Goal: Task Accomplishment & Management: Complete application form

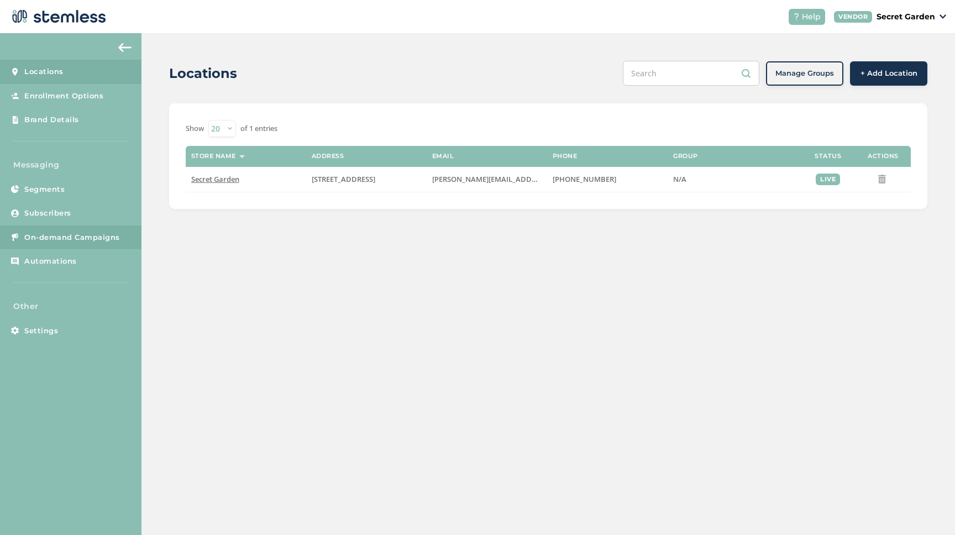
click at [71, 240] on span "On-demand Campaigns" at bounding box center [72, 237] width 96 height 11
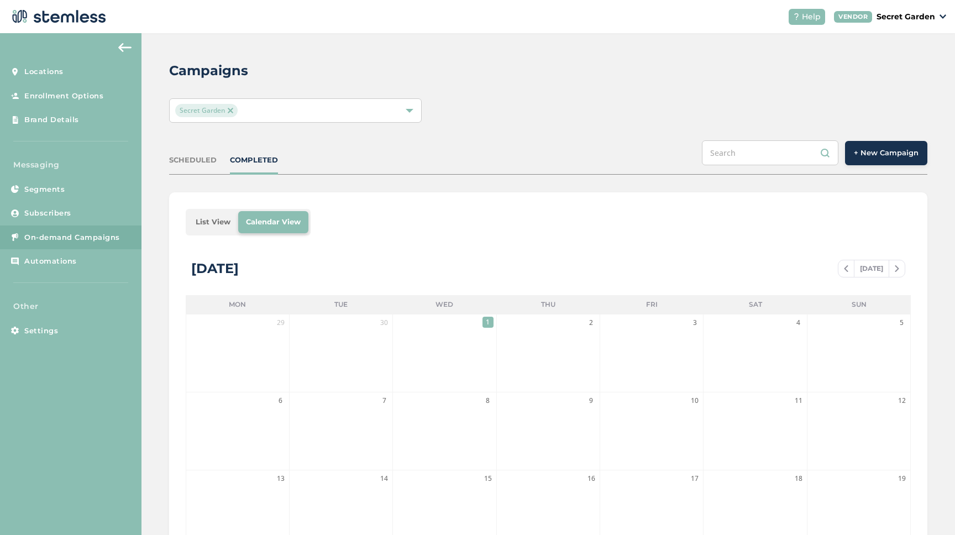
click at [902, 152] on span "+ New Campaign" at bounding box center [886, 153] width 65 height 11
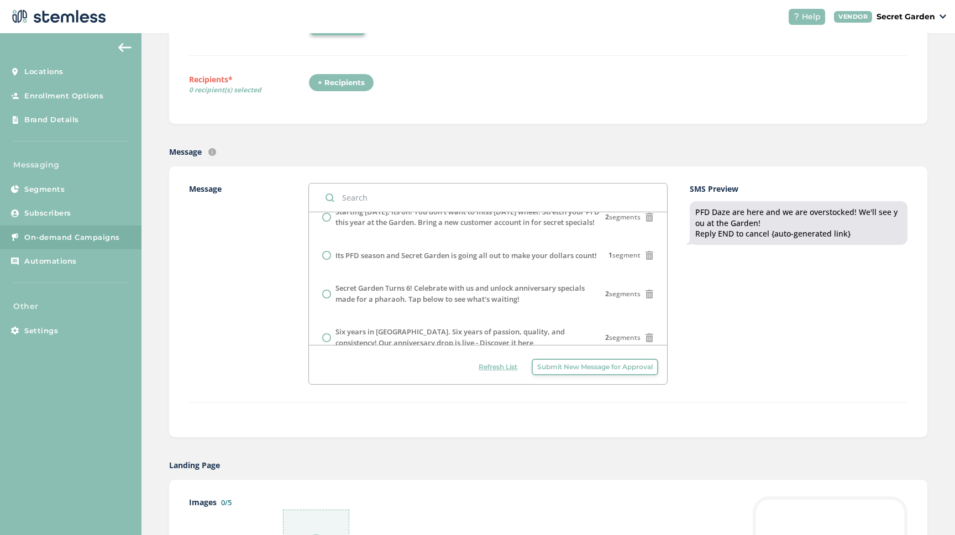
scroll to position [53, 0]
click at [569, 367] on span "Submit New Message for Approval" at bounding box center [594, 367] width 115 height 10
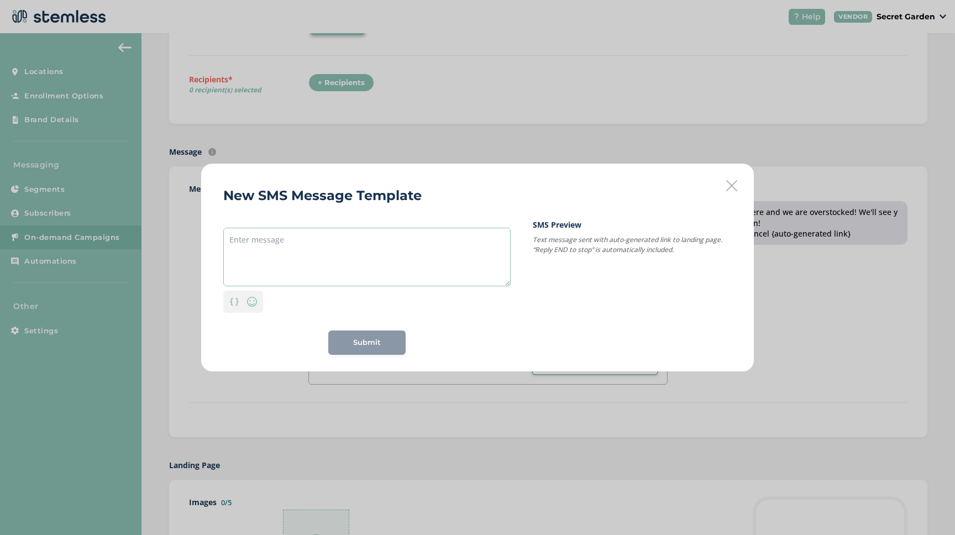
click at [280, 232] on textarea at bounding box center [366, 257] width 287 height 59
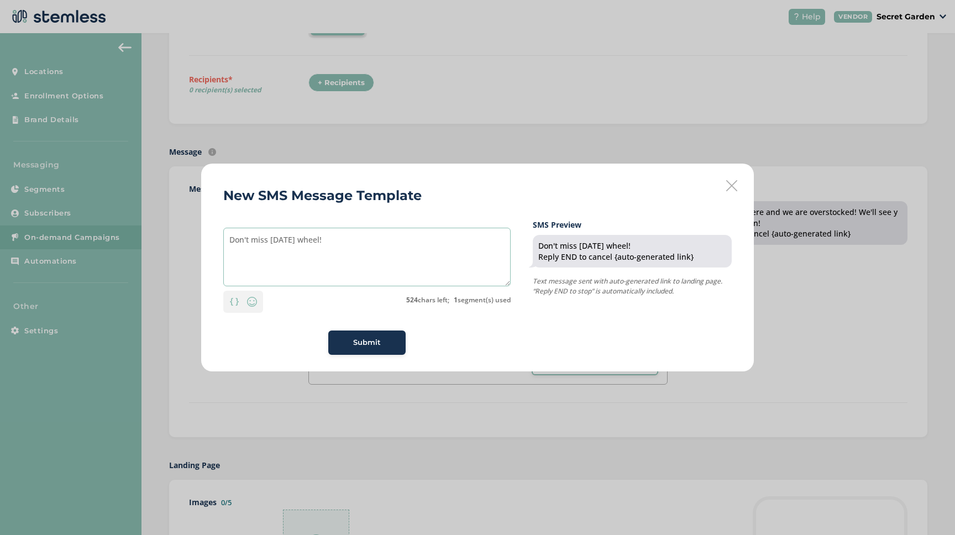
click at [298, 240] on textarea "Don't miss today's wheel!" at bounding box center [366, 257] width 287 height 59
type textarea "Don't miss today's epic wheel!"
drag, startPoint x: 346, startPoint y: 240, endPoint x: 217, endPoint y: 237, distance: 129.4
click at [218, 237] on div "New SMS Message Template Don't miss today's epic wheel! Personalization Emoji 5…" at bounding box center [477, 268] width 553 height 208
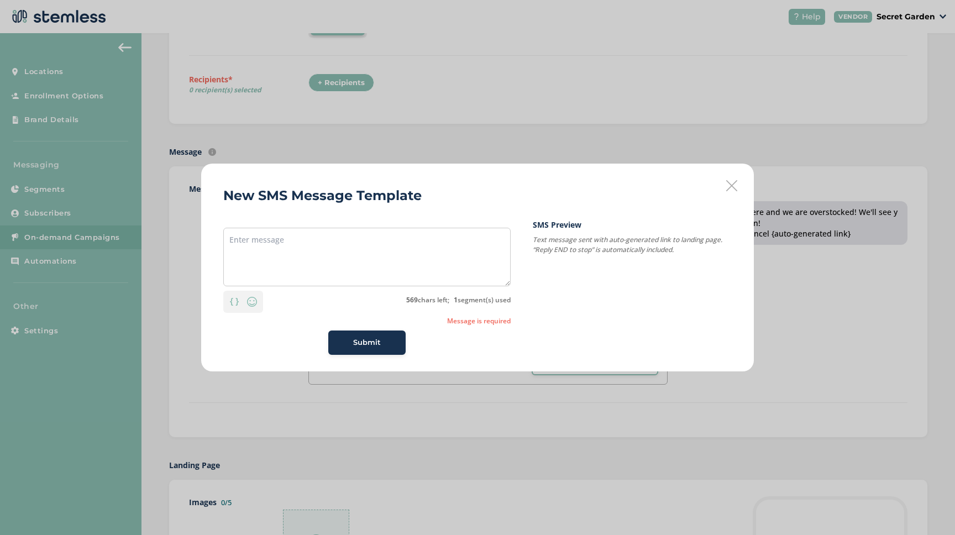
click at [733, 186] on icon at bounding box center [731, 185] width 11 height 11
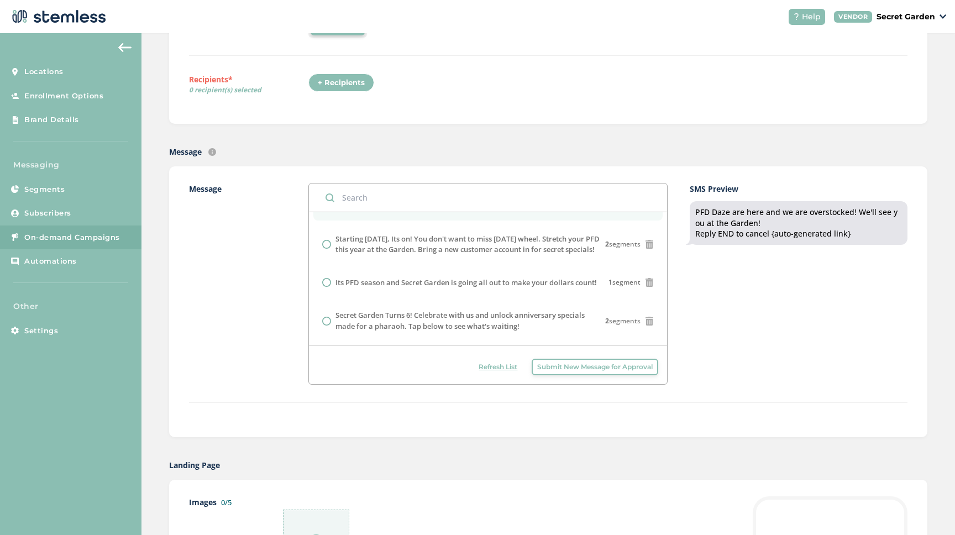
scroll to position [0, 0]
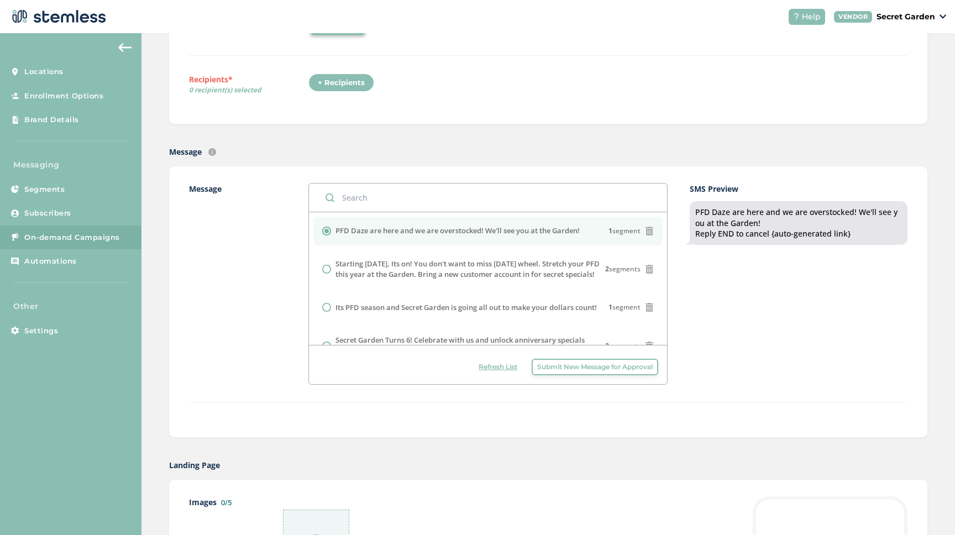
click at [564, 367] on span "Submit New Message for Approval" at bounding box center [594, 367] width 115 height 10
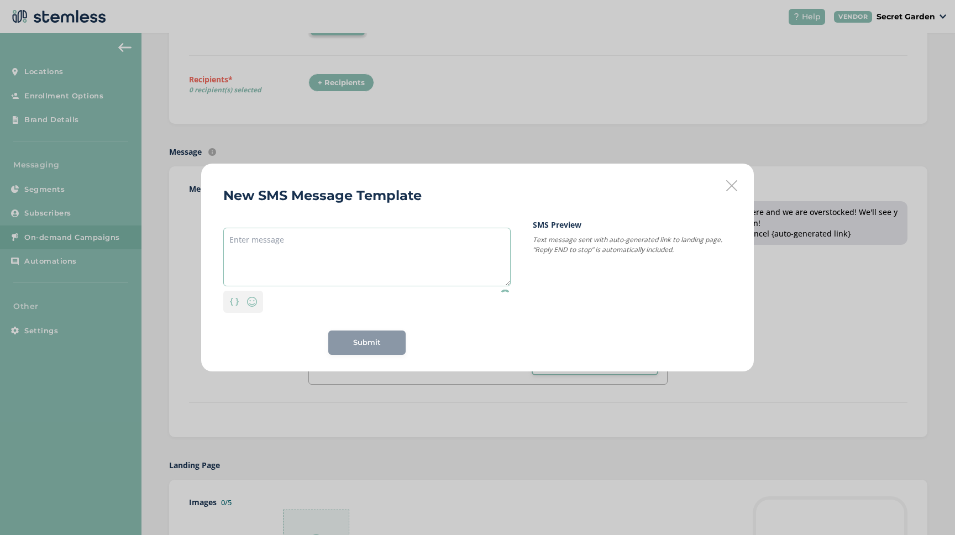
click at [250, 246] on textarea at bounding box center [366, 257] width 287 height 59
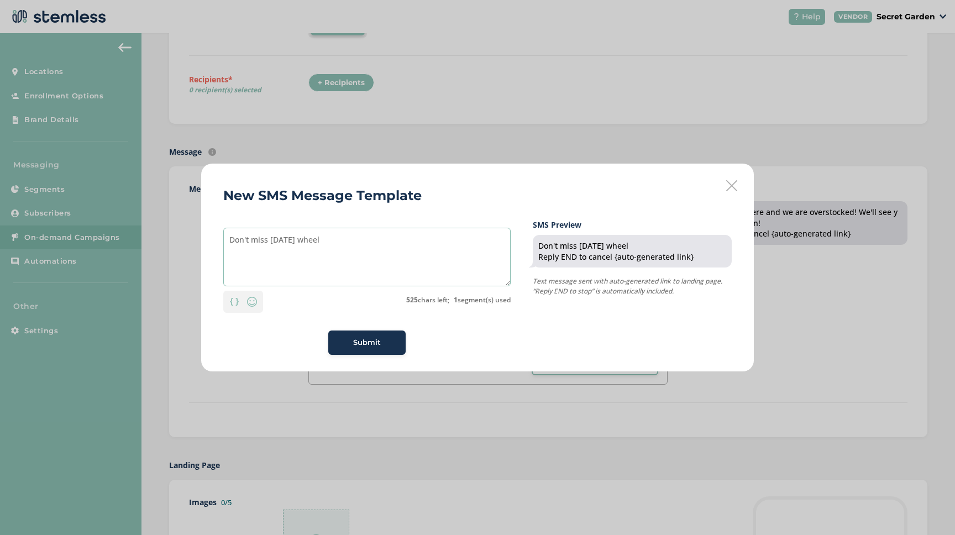
click at [298, 239] on textarea "Don't miss today's wheel" at bounding box center [366, 257] width 287 height 59
click at [372, 246] on textarea "Don't miss today's epic wheel" at bounding box center [366, 257] width 287 height 59
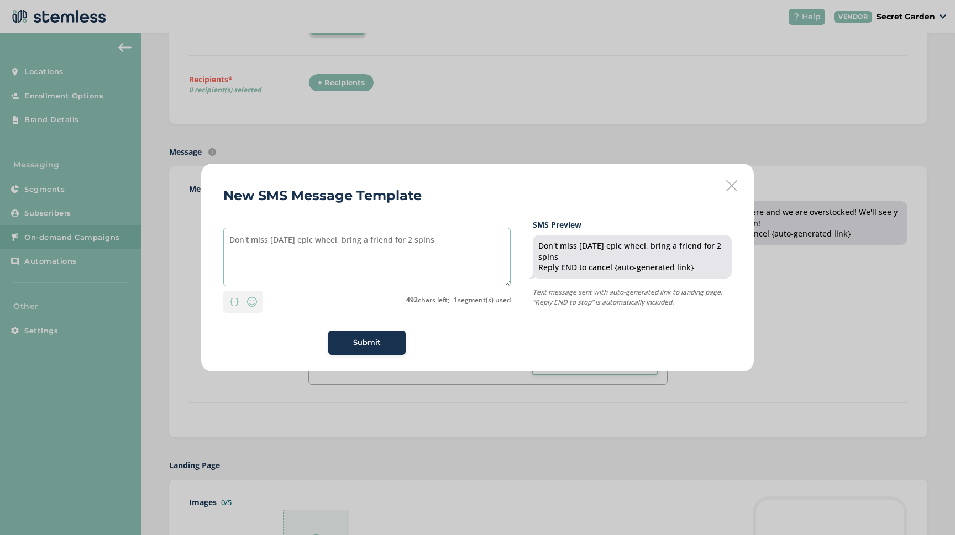
click at [391, 239] on textarea "Don't miss today's epic wheel, bring a friend for 2 spins" at bounding box center [366, 257] width 287 height 59
click at [440, 242] on textarea "Don't miss today's epic wheel, bring a friend for 2 spins" at bounding box center [366, 257] width 287 height 59
drag, startPoint x: 315, startPoint y: 250, endPoint x: 226, endPoint y: 254, distance: 89.1
click at [226, 254] on textarea "Don't miss today's epic wheel, bring a friend to sign up and get two spins, oth…" at bounding box center [366, 257] width 287 height 59
click at [316, 239] on textarea "Don't miss today's epic wheel, bring a friend to sign up and get two spins!" at bounding box center [366, 257] width 287 height 59
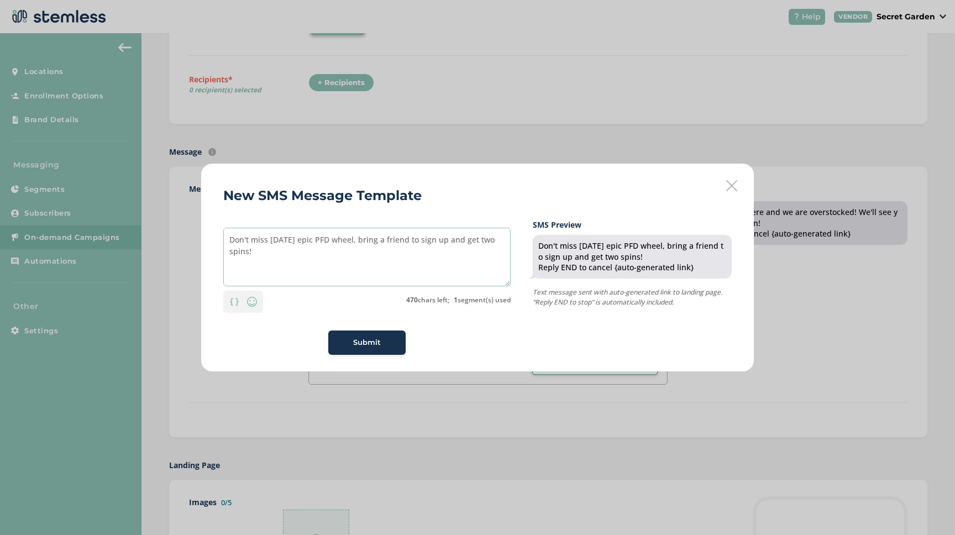
type textarea "Don't miss [DATE] epic PFD wheel, bring a friend to sign up and get two spins!"
click at [370, 344] on span "Submit" at bounding box center [367, 342] width 28 height 11
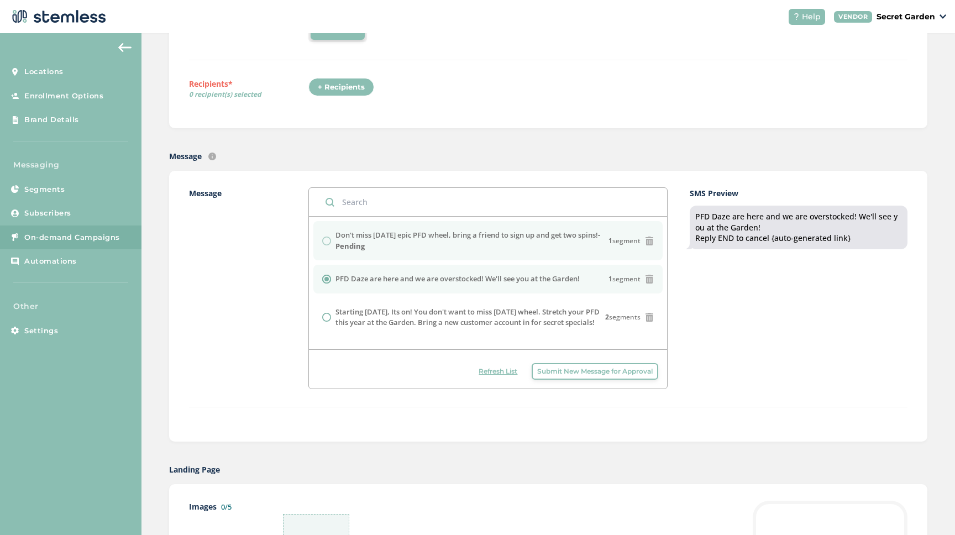
click at [328, 242] on div "Don't miss today's epic PFD wheel, bring a friend to sign up and get two spins!…" at bounding box center [488, 241] width 332 height 22
click at [327, 241] on div "Don't miss today's epic PFD wheel, bring a friend to sign up and get two spins!…" at bounding box center [488, 241] width 332 height 22
click at [326, 241] on div "Don't miss today's epic PFD wheel, bring a friend to sign up and get two spins!…" at bounding box center [488, 241] width 332 height 22
click at [327, 240] on div "Don't miss today's epic PFD wheel, bring a friend to sign up and get two spins!…" at bounding box center [488, 241] width 332 height 22
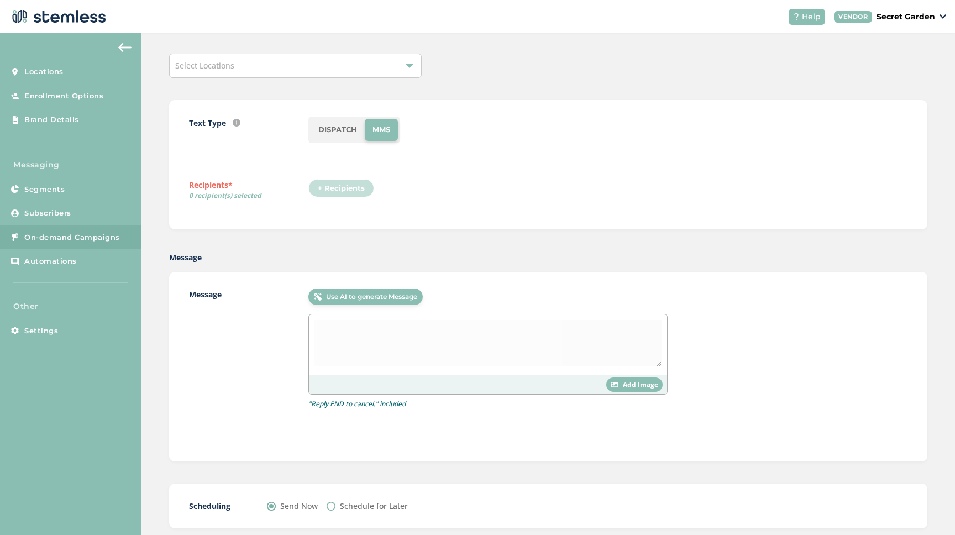
scroll to position [41, 0]
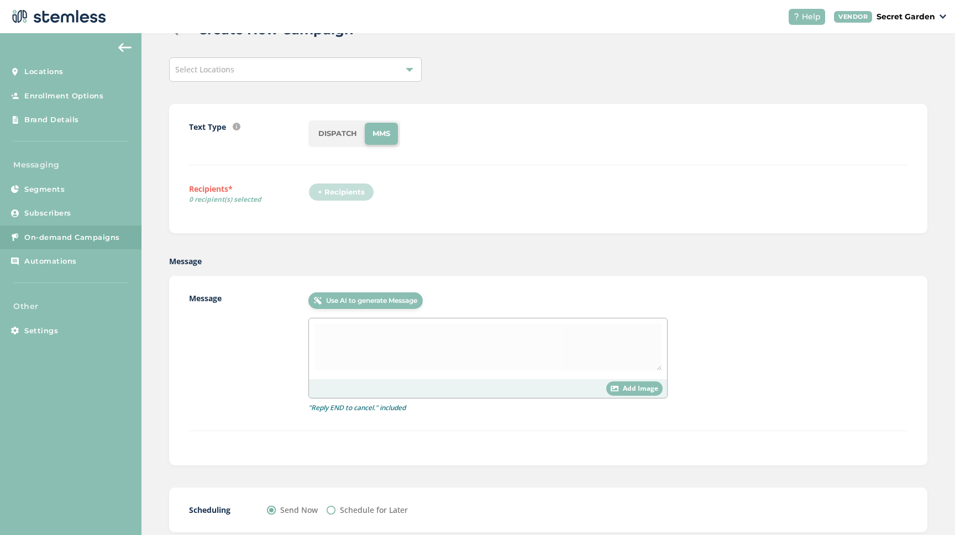
click at [362, 195] on div "+ Recipients" at bounding box center [344, 195] width 72 height 25
click at [78, 246] on link "On-demand Campaigns" at bounding box center [70, 237] width 141 height 24
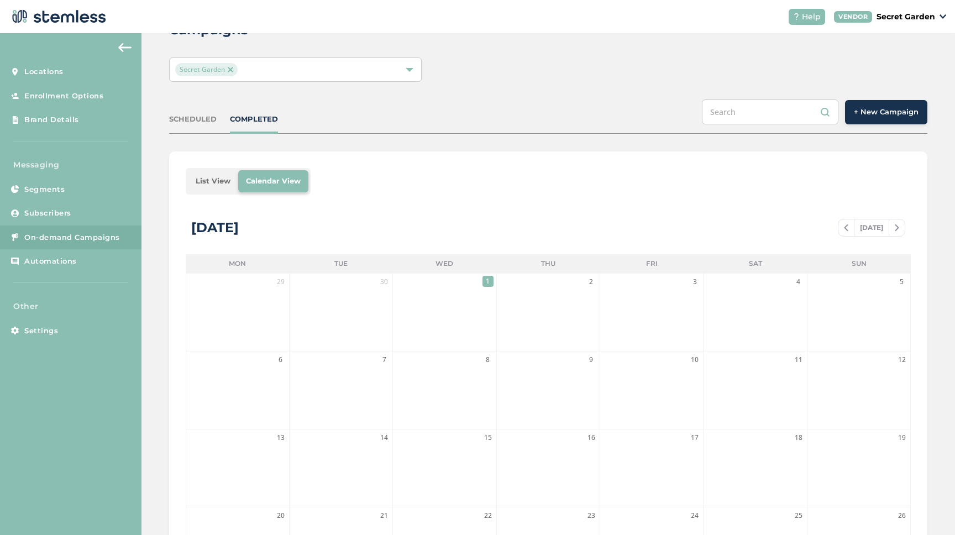
click at [901, 107] on span "+ New Campaign" at bounding box center [886, 112] width 65 height 11
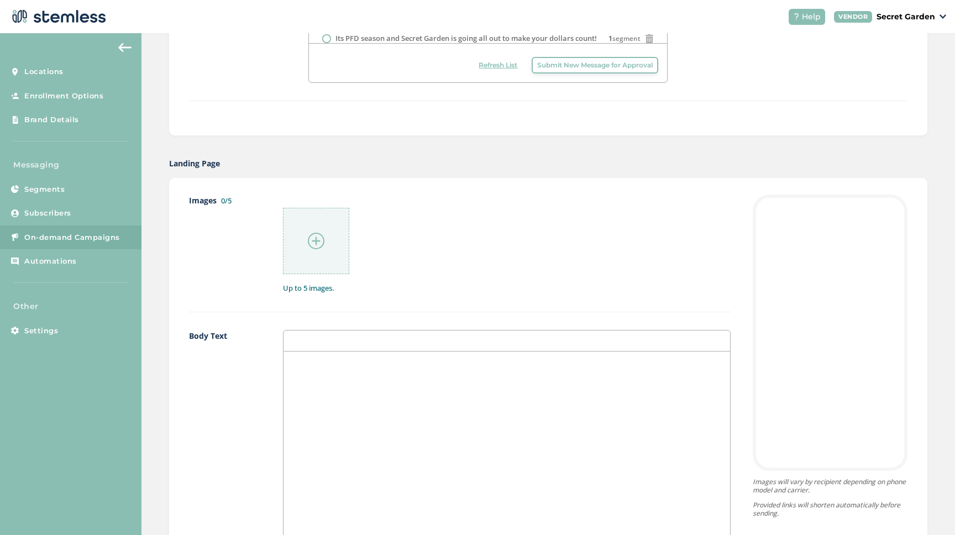
scroll to position [456, 0]
click at [318, 240] on img at bounding box center [316, 236] width 17 height 17
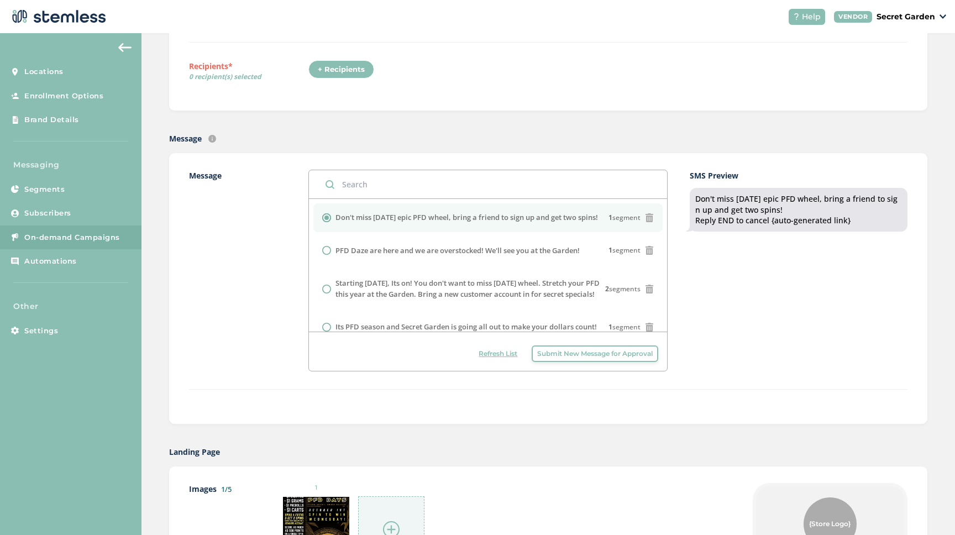
scroll to position [140, 0]
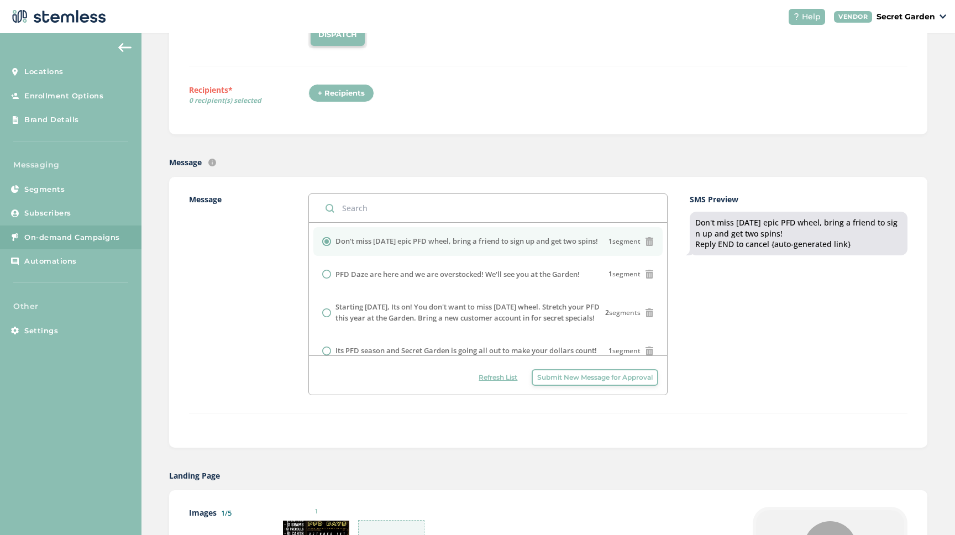
click at [391, 114] on div "Text Type SMS : A cost effective way to reach your customers. Send a intro text…" at bounding box center [548, 70] width 718 height 96
click at [352, 92] on div "+ Recipients" at bounding box center [341, 93] width 66 height 19
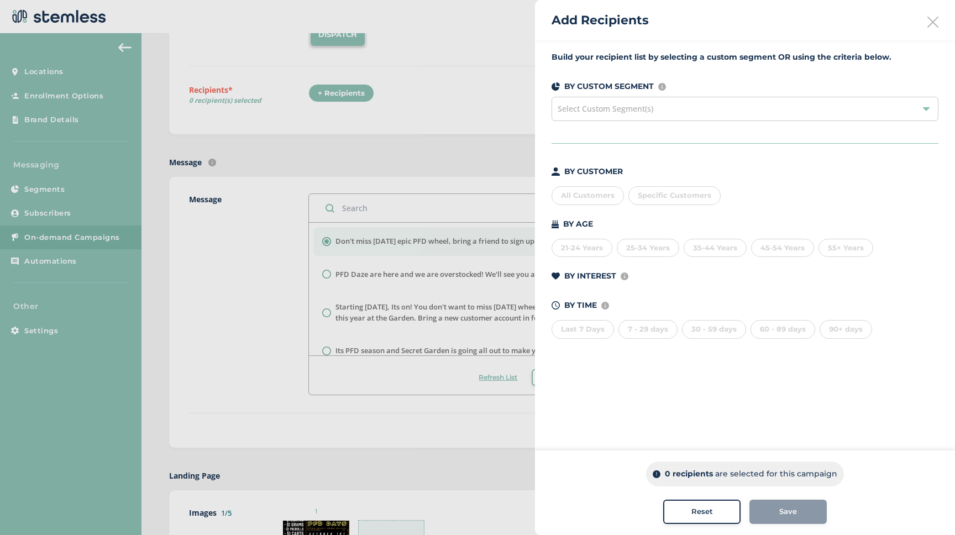
click at [586, 196] on div "All Customers" at bounding box center [588, 195] width 72 height 19
click at [815, 517] on button "Save" at bounding box center [787, 512] width 77 height 24
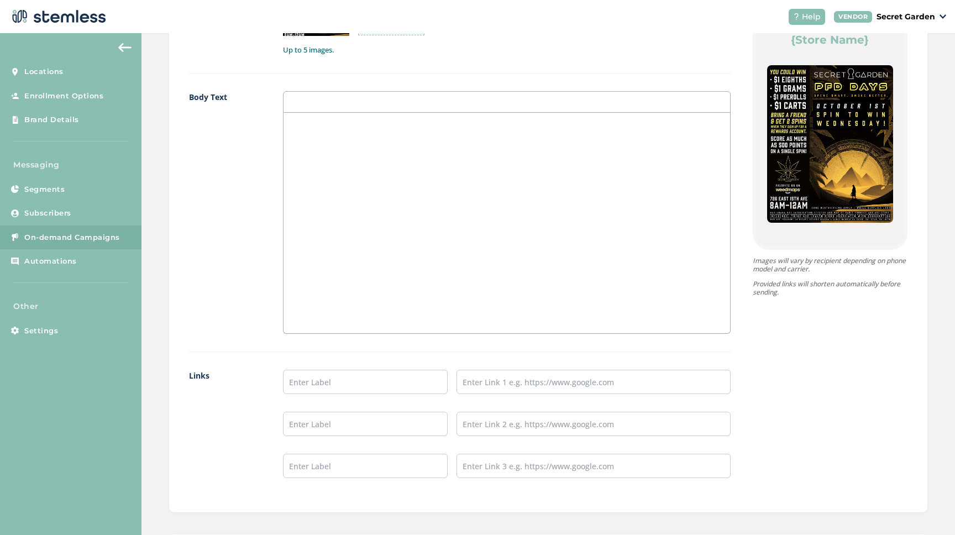
scroll to position [696, 0]
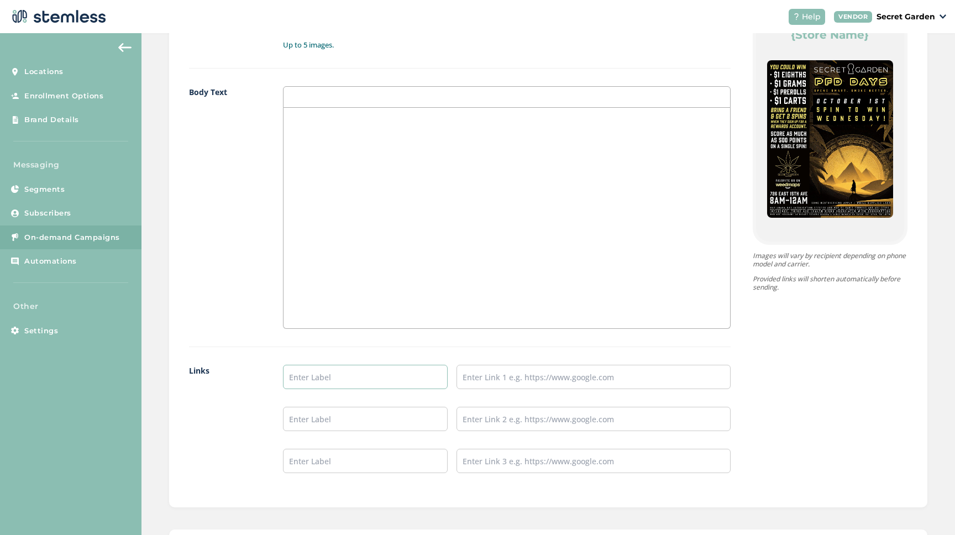
click at [333, 372] on input "text" at bounding box center [365, 377] width 165 height 24
type input "Check out our online menu!"
click at [498, 374] on input "text" at bounding box center [593, 377] width 274 height 24
type input "[URL][DOMAIN_NAME]"
click at [379, 464] on input "text" at bounding box center [365, 461] width 165 height 24
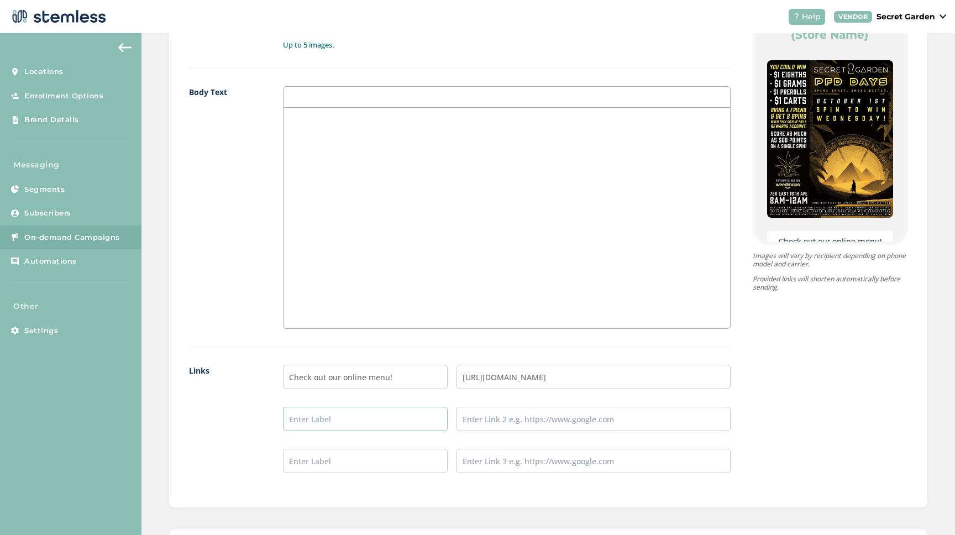
click at [364, 427] on input "text" at bounding box center [365, 419] width 165 height 24
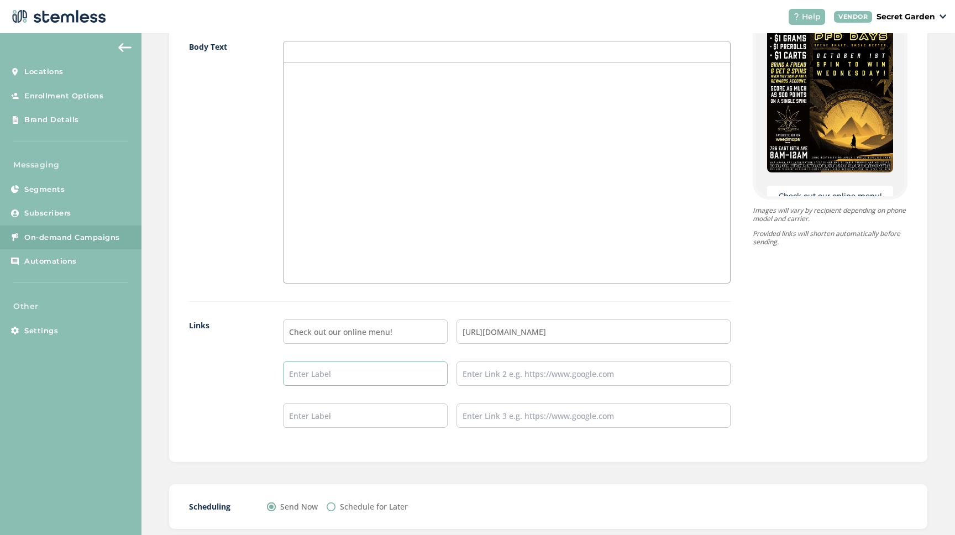
scroll to position [805, 0]
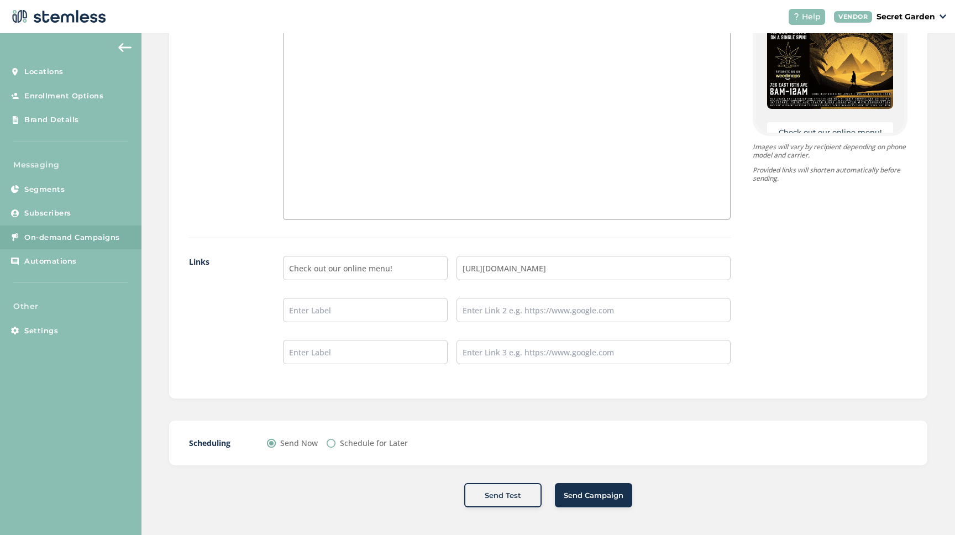
click at [328, 444] on input "Schedule for Later" at bounding box center [331, 443] width 9 height 9
radio input "true"
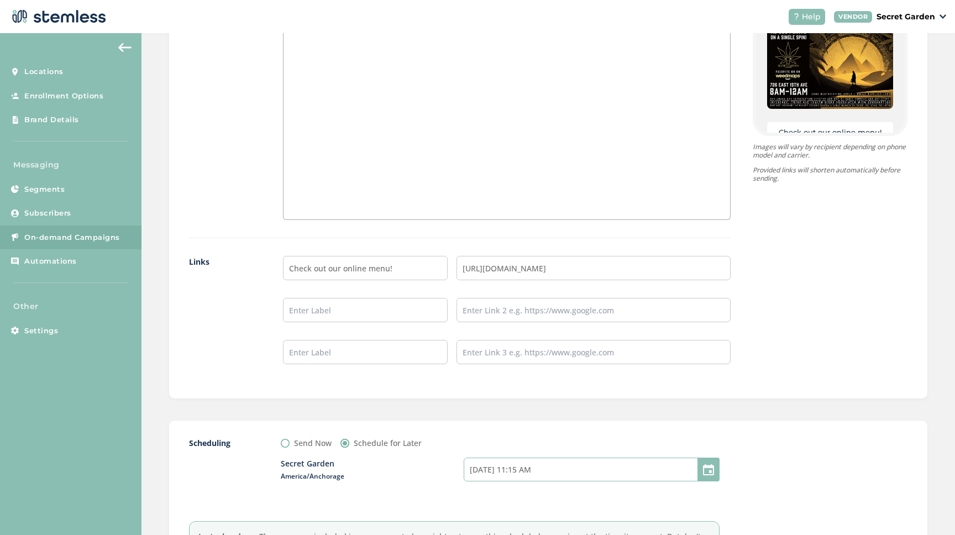
click at [519, 471] on input "[DATE] 11:15 AM" at bounding box center [592, 470] width 256 height 24
select select "11"
select select "15"
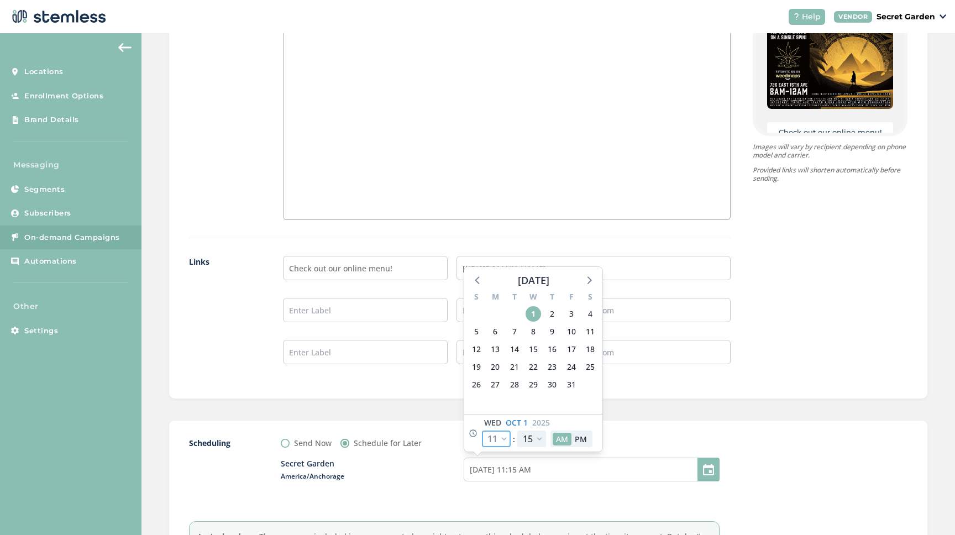
click at [500, 437] on select "12 1 2 3 4 5 6 7 8 9 10 11" at bounding box center [496, 438] width 29 height 17
select select "0"
type input "[DATE] 12:15 AM"
select select "0"
click at [538, 436] on select "00 05 10 15 20 25 30 35 40 45 50 55" at bounding box center [531, 438] width 29 height 17
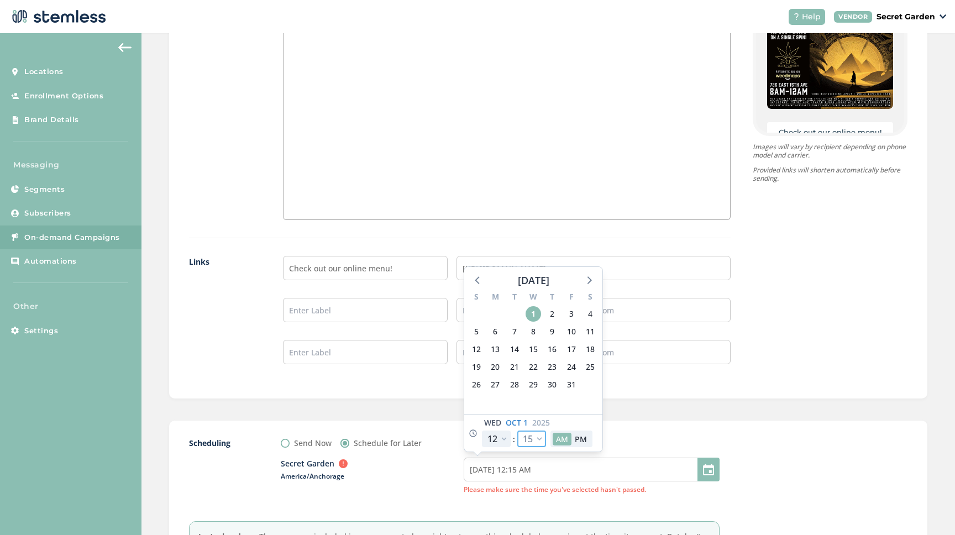
select select "0"
type input "[DATE] 12:00 AM"
select select "0"
click at [583, 443] on button "PM" at bounding box center [580, 439] width 19 height 13
type input "[DATE] 12:00 PM"
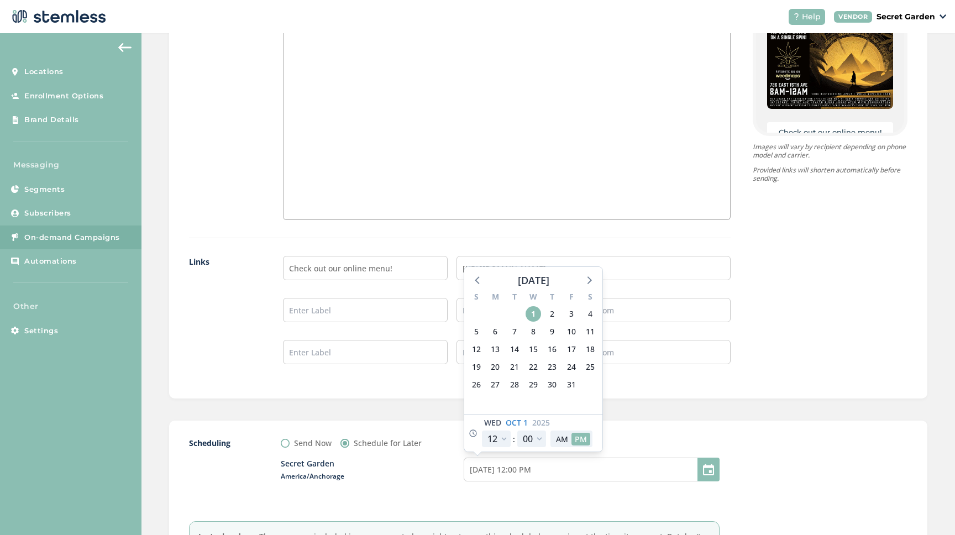
click at [679, 423] on div "Scheduling Send Now Schedule for Later Secret Garden America/Anchorage [DATE] 1…" at bounding box center [548, 506] width 758 height 171
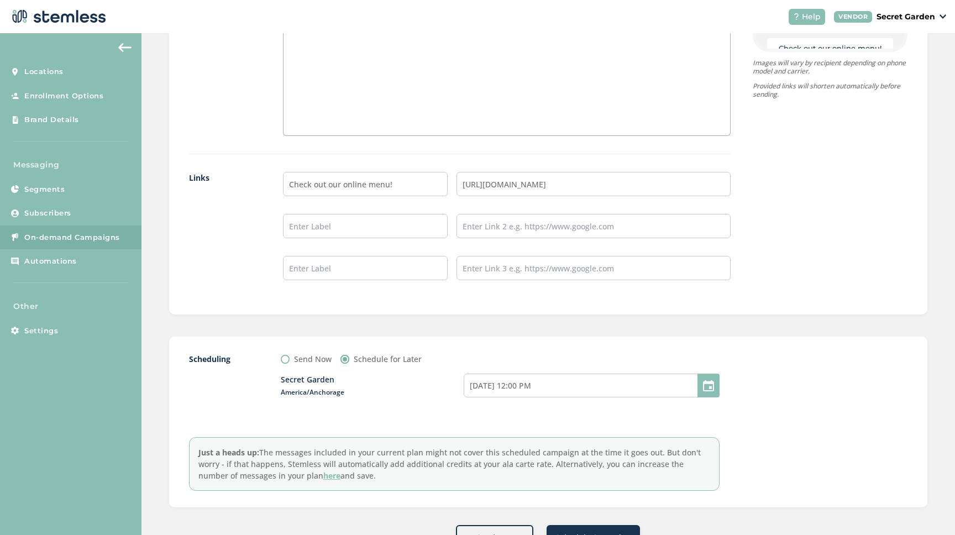
scroll to position [931, 0]
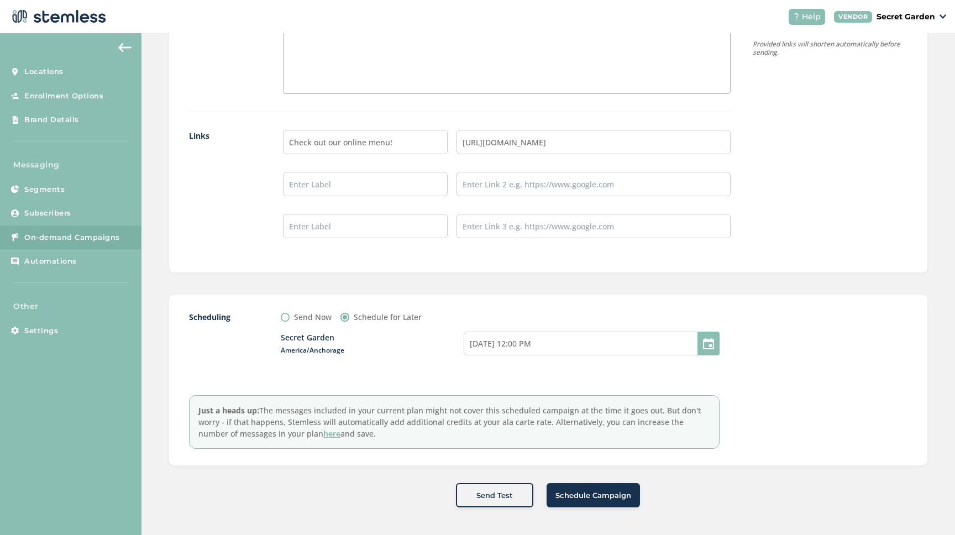
click at [611, 494] on span "Schedule Campaign" at bounding box center [593, 495] width 76 height 11
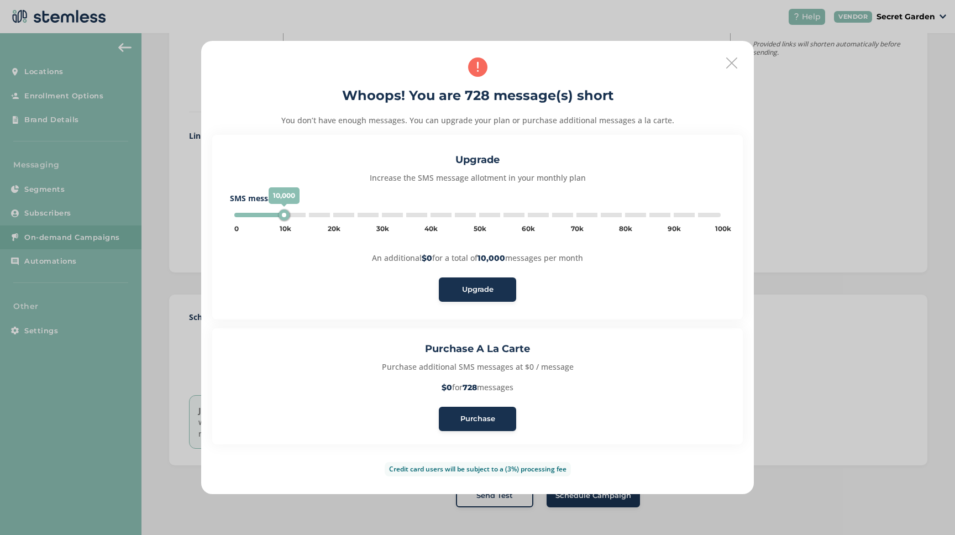
type input "5000"
click at [503, 418] on div "Purchase" at bounding box center [478, 418] width 60 height 11
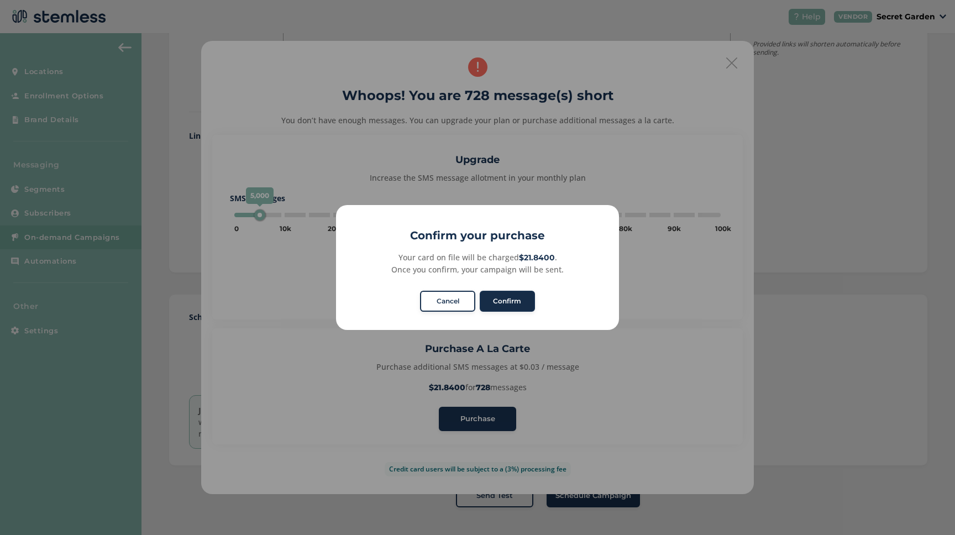
click at [510, 295] on button "Confirm" at bounding box center [507, 301] width 55 height 21
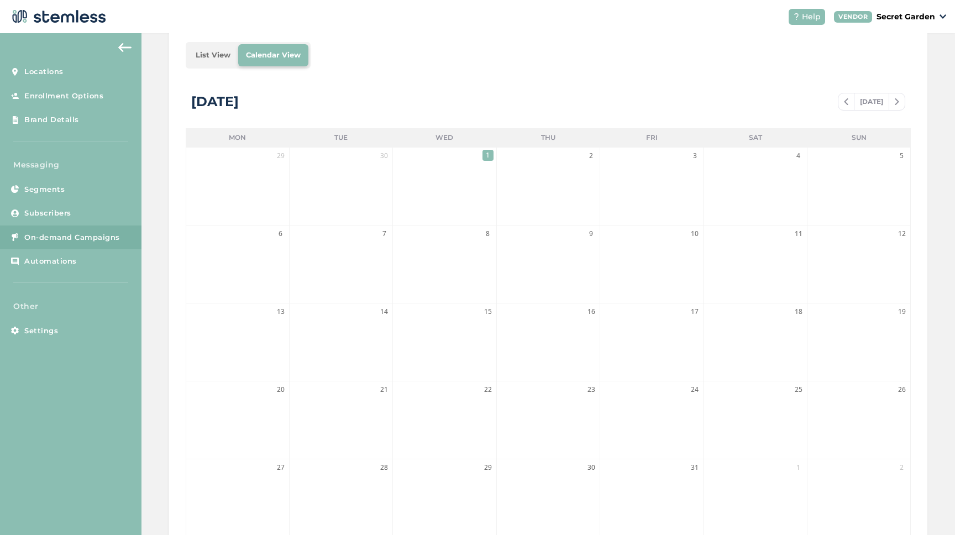
scroll to position [160, 0]
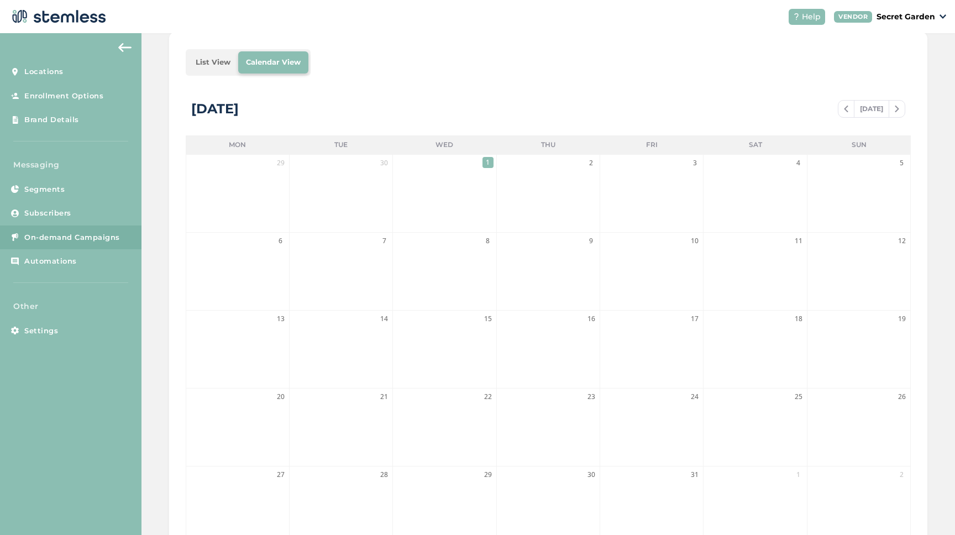
click at [460, 185] on li "1" at bounding box center [444, 193] width 103 height 77
click at [208, 55] on li "List View" at bounding box center [213, 62] width 50 height 22
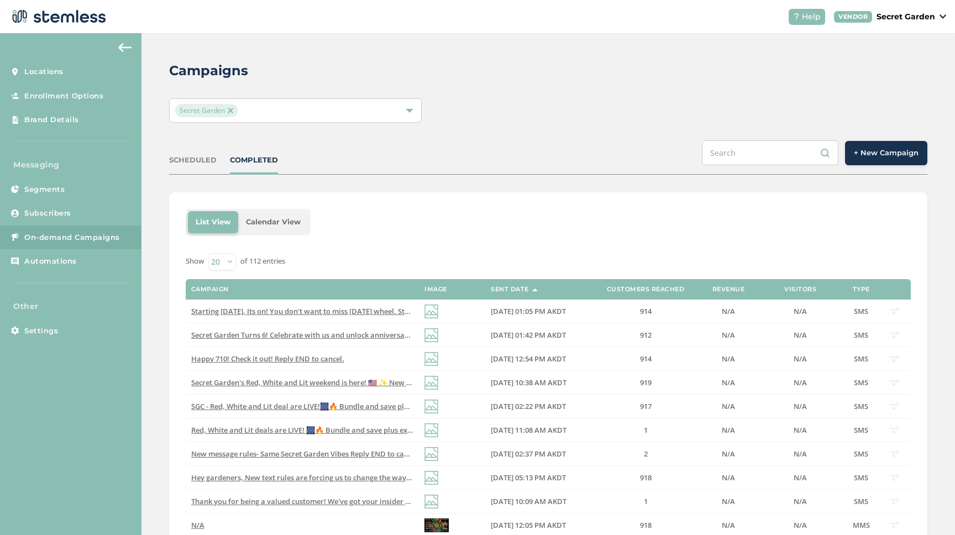
click at [284, 217] on li "Calendar View" at bounding box center [273, 222] width 70 height 22
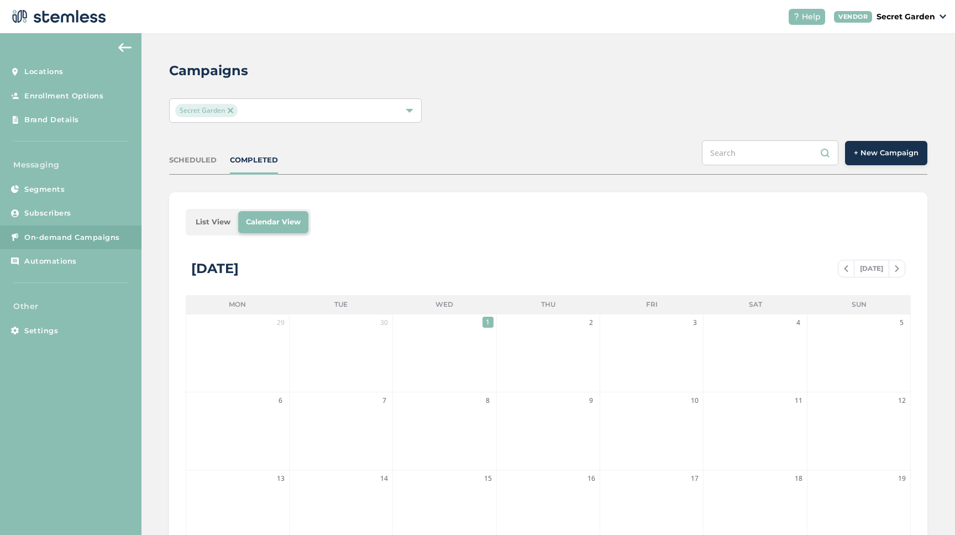
click at [183, 155] on div "SCHEDULED" at bounding box center [193, 160] width 48 height 11
